Goal: Check status

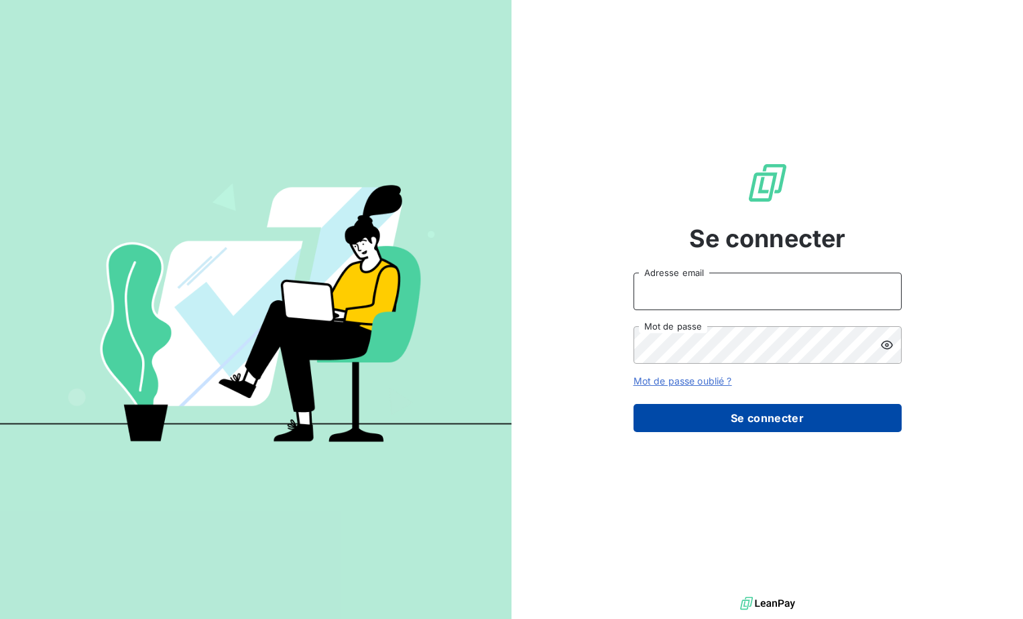
type input "[EMAIL_ADDRESS][DOMAIN_NAME]"
click at [778, 417] on button "Se connecter" at bounding box center [767, 418] width 268 height 28
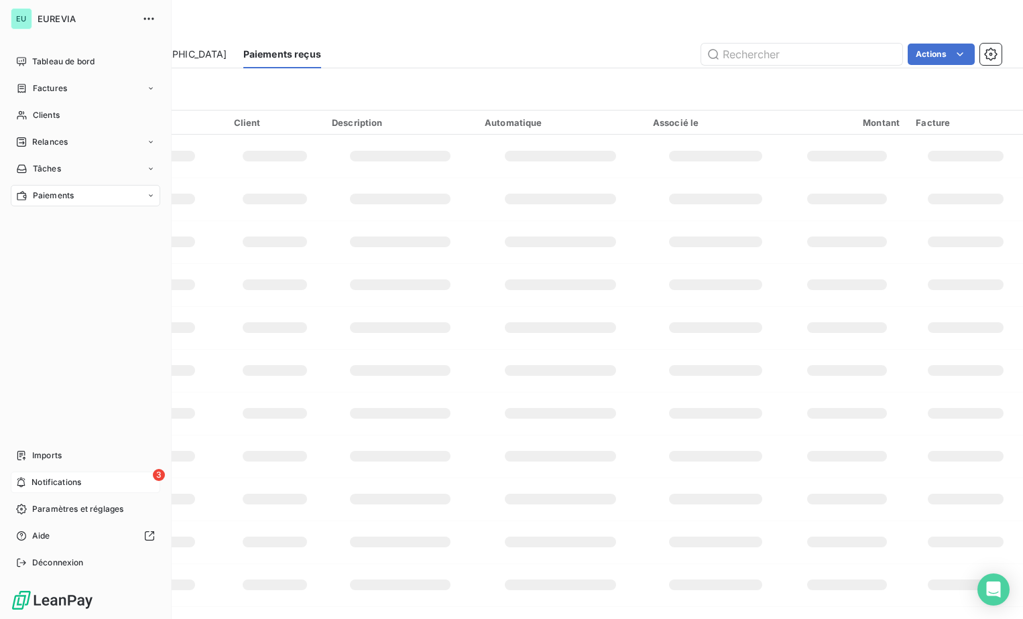
click at [43, 480] on span "Notifications" at bounding box center [56, 482] width 50 height 12
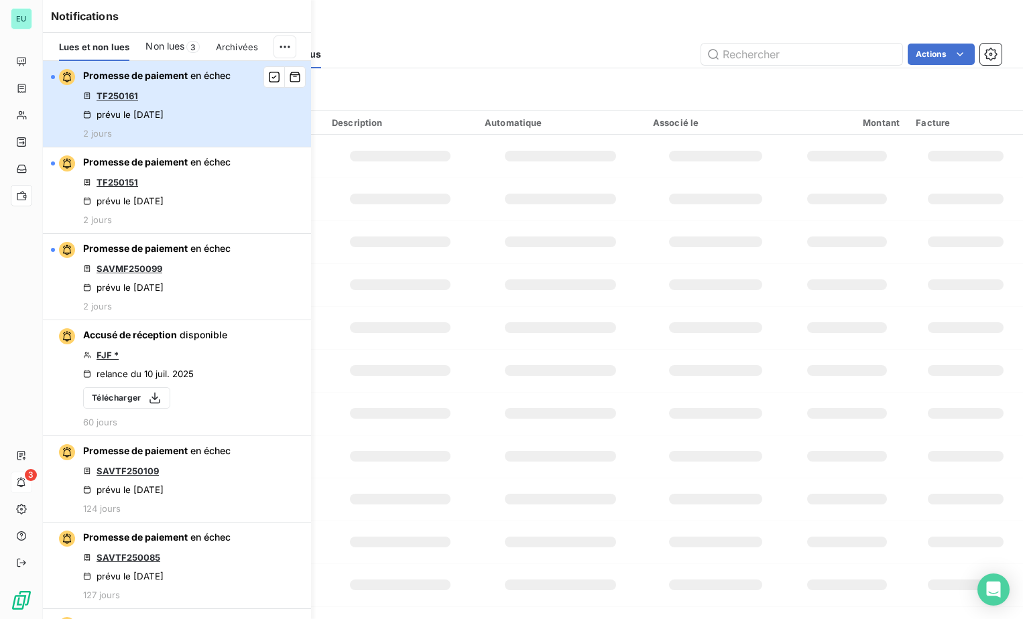
click at [207, 92] on div "Promesse de paiement en échec TF250161 prévu le [DATE] 2 jours" at bounding box center [156, 104] width 147 height 70
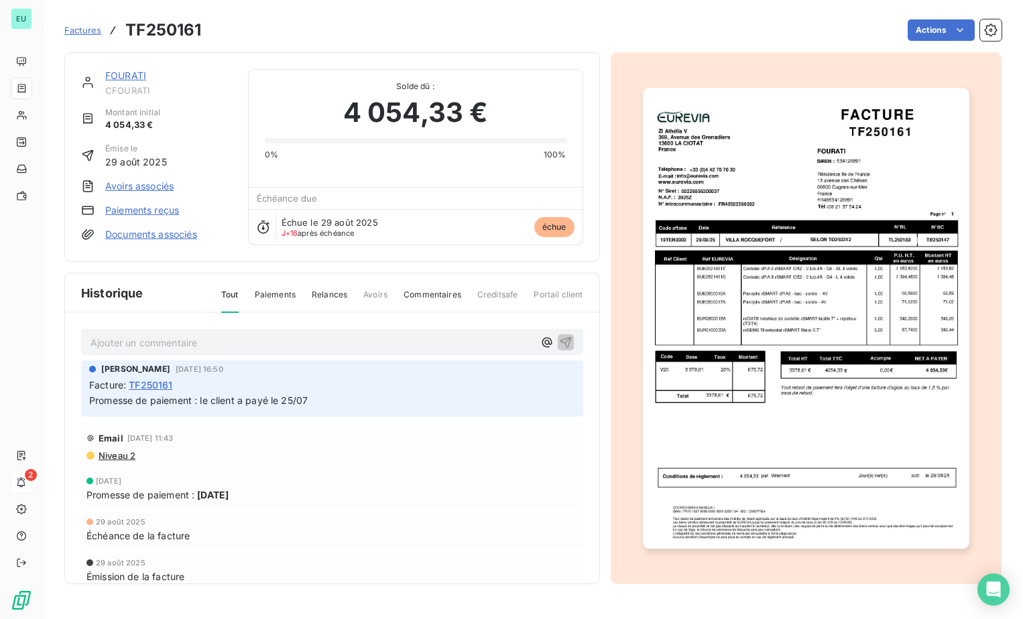
scroll to position [19, 0]
